Goal: Complete application form

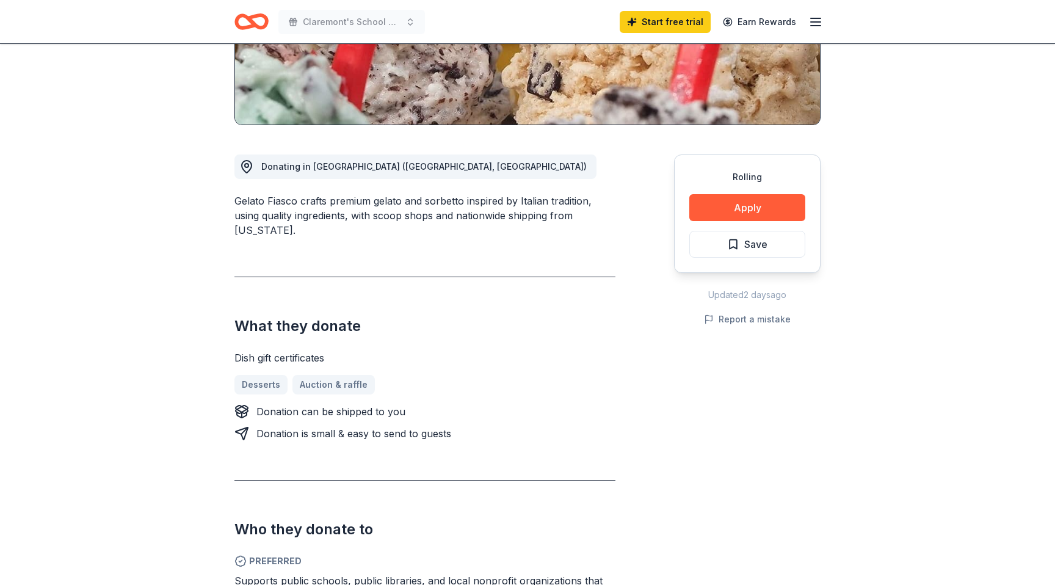
scroll to position [303, 0]
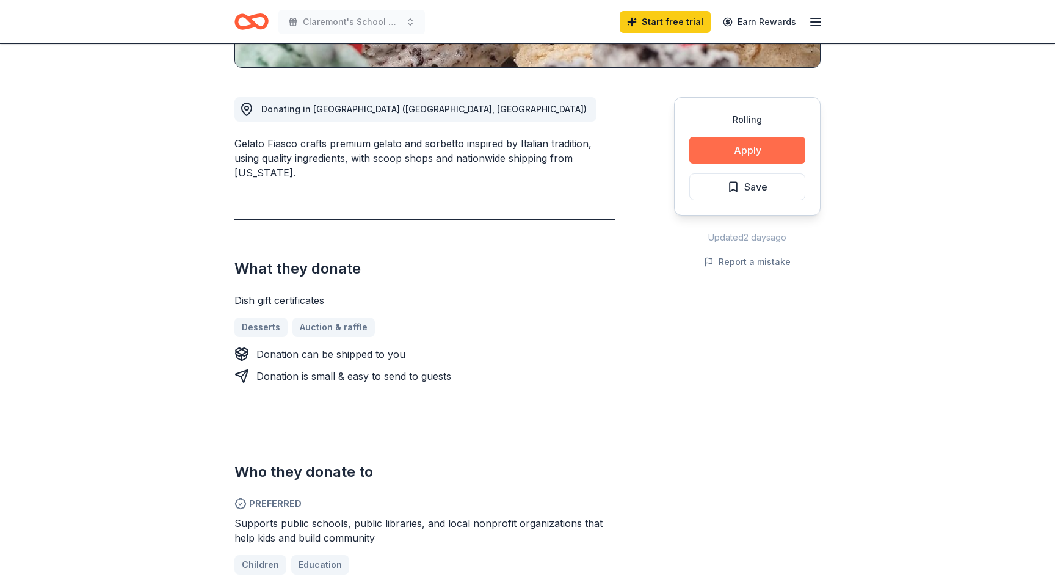
click at [723, 151] on button "Apply" at bounding box center [747, 150] width 116 height 27
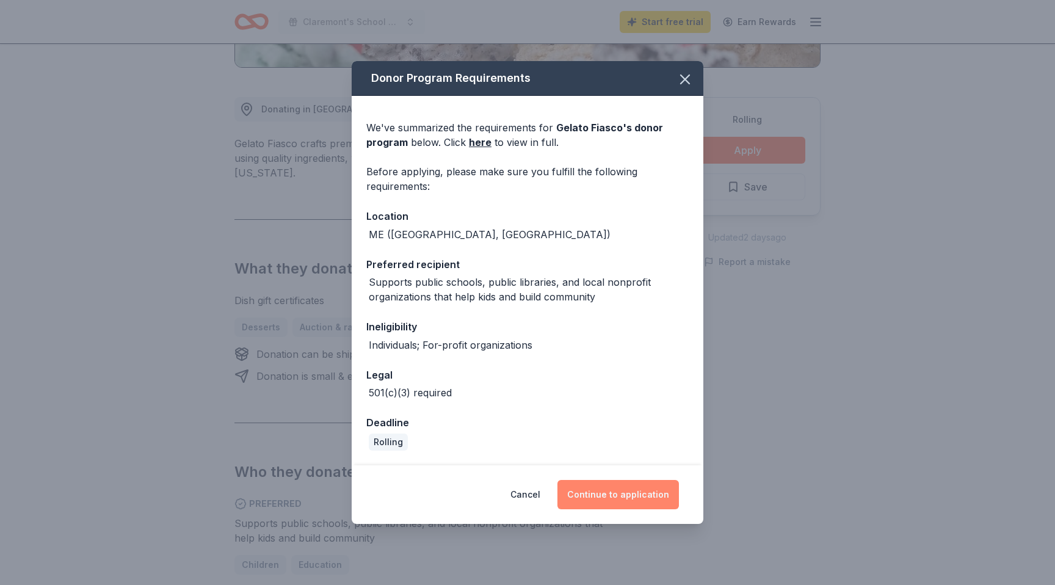
click at [611, 501] on button "Continue to application" at bounding box center [618, 494] width 122 height 29
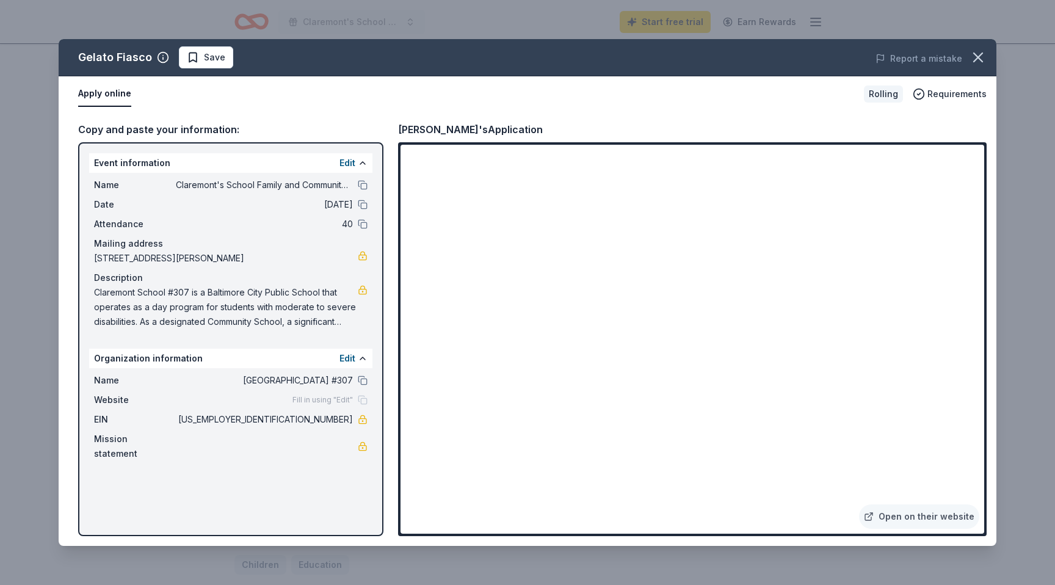
click at [320, 307] on span "Claremont School #307 is a Baltimore City Public School that operates as a day …" at bounding box center [226, 307] width 264 height 44
click at [351, 164] on button "Edit" at bounding box center [347, 163] width 16 height 15
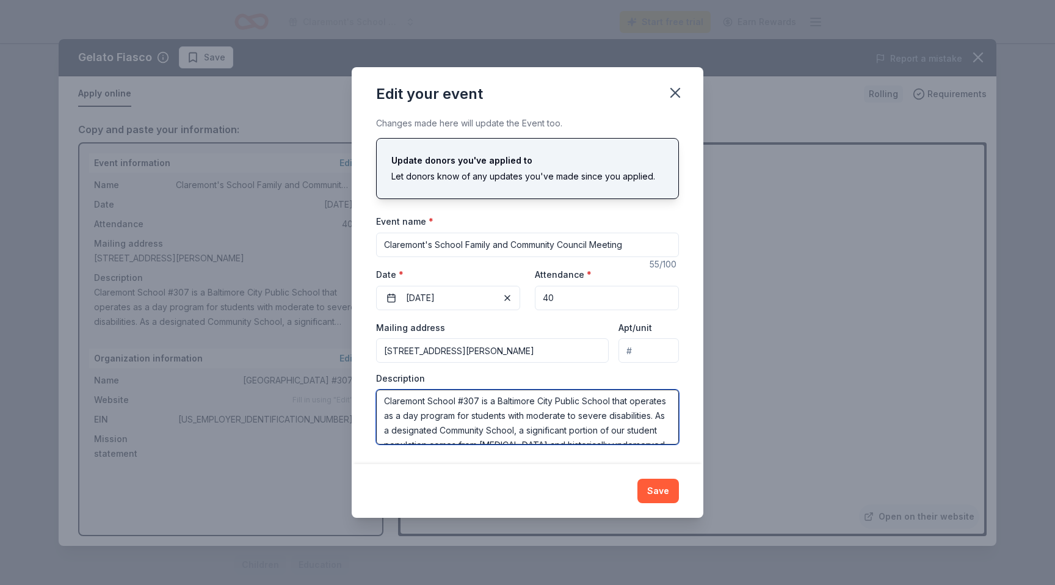
scroll to position [0, 0]
drag, startPoint x: 424, startPoint y: 437, endPoint x: 371, endPoint y: 377, distance: 80.0
click at [371, 377] on div "Changes made here will update the Event too. Update donors you've applied to Le…" at bounding box center [528, 289] width 352 height 347
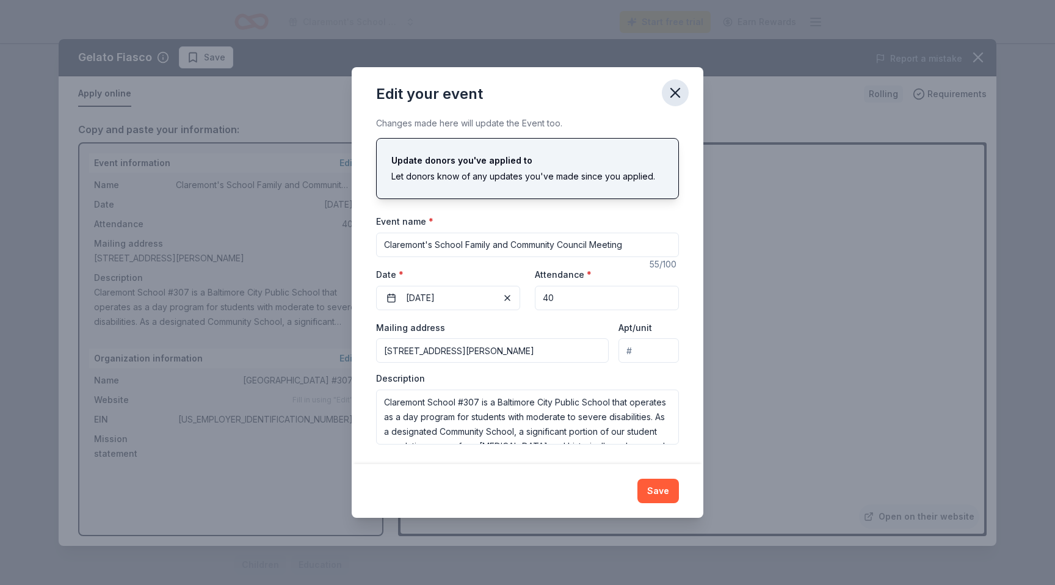
click at [675, 93] on icon "button" at bounding box center [675, 93] width 9 height 9
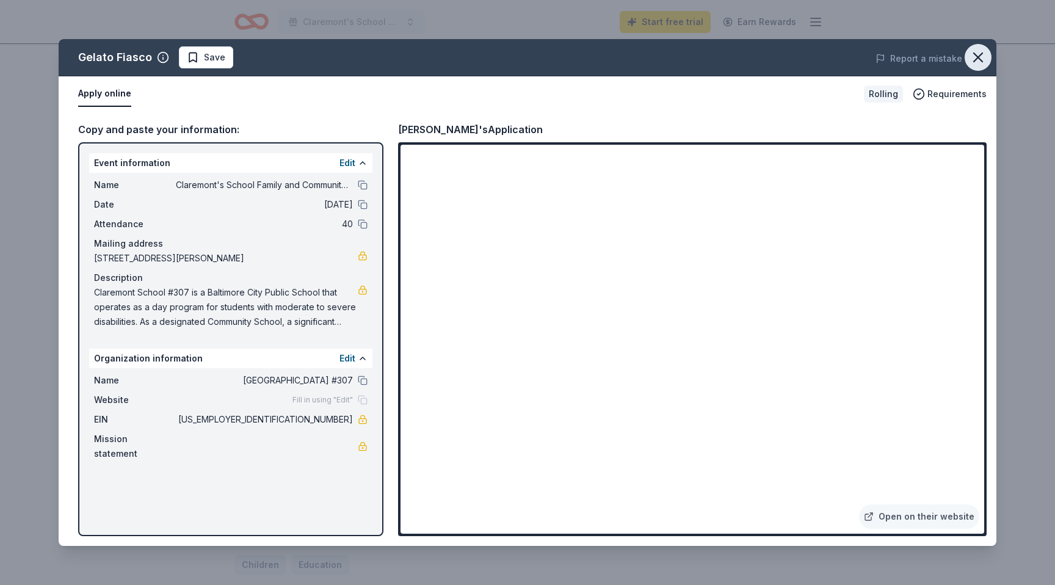
click at [974, 57] on icon "button" at bounding box center [978, 57] width 17 height 17
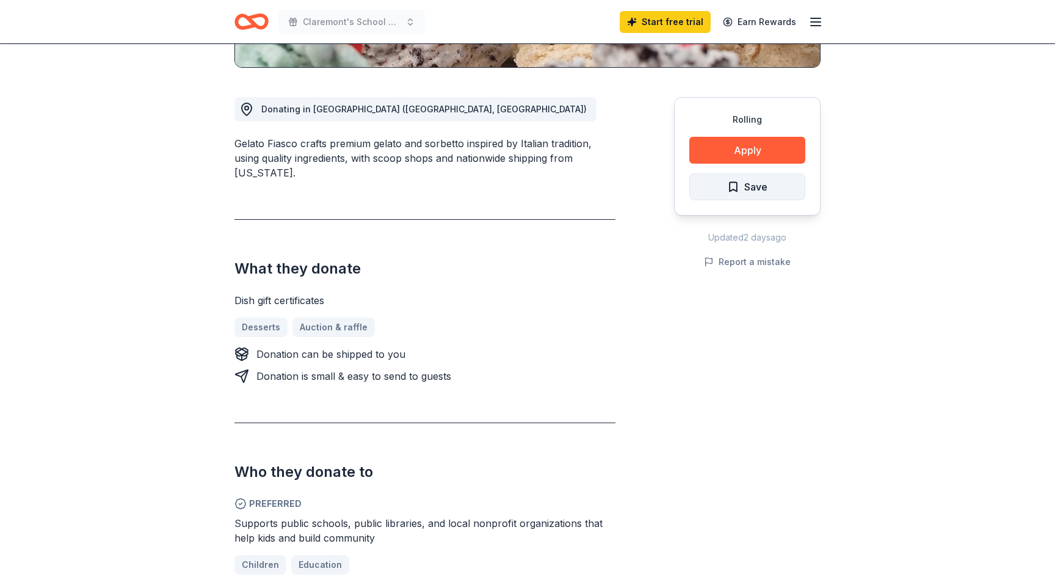
click at [741, 187] on span "Save" at bounding box center [747, 187] width 40 height 16
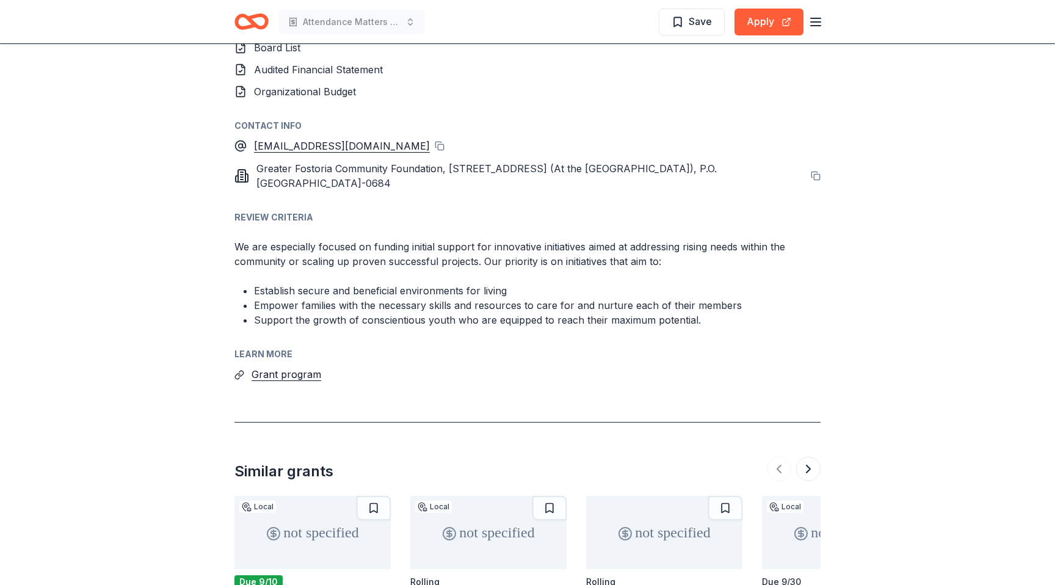
scroll to position [1387, 0]
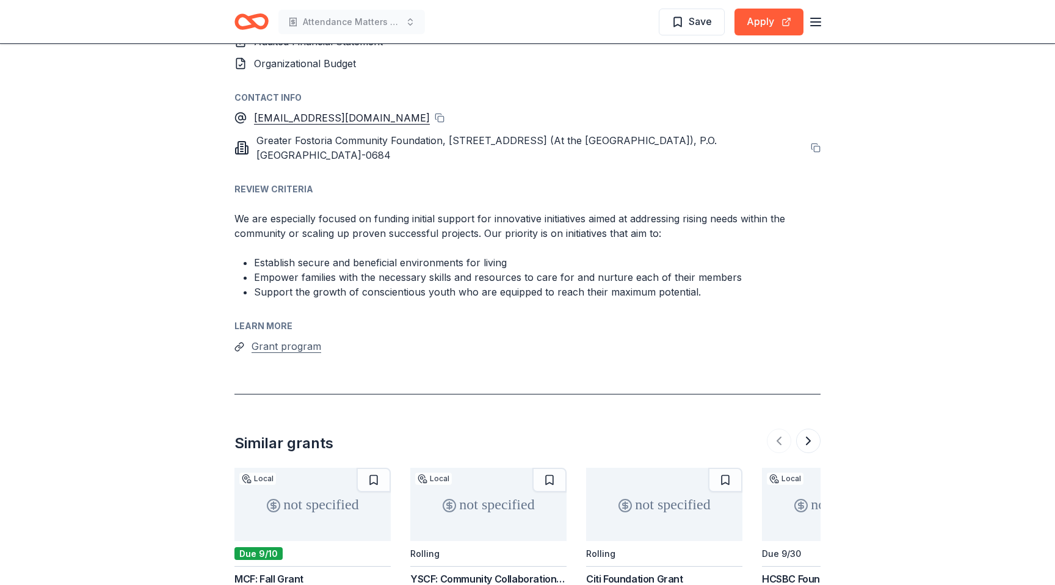
click at [286, 338] on button "Grant program" at bounding box center [287, 346] width 70 height 16
click at [773, 18] on button "Apply" at bounding box center [769, 22] width 69 height 27
